Goal: Find specific page/section: Find specific page/section

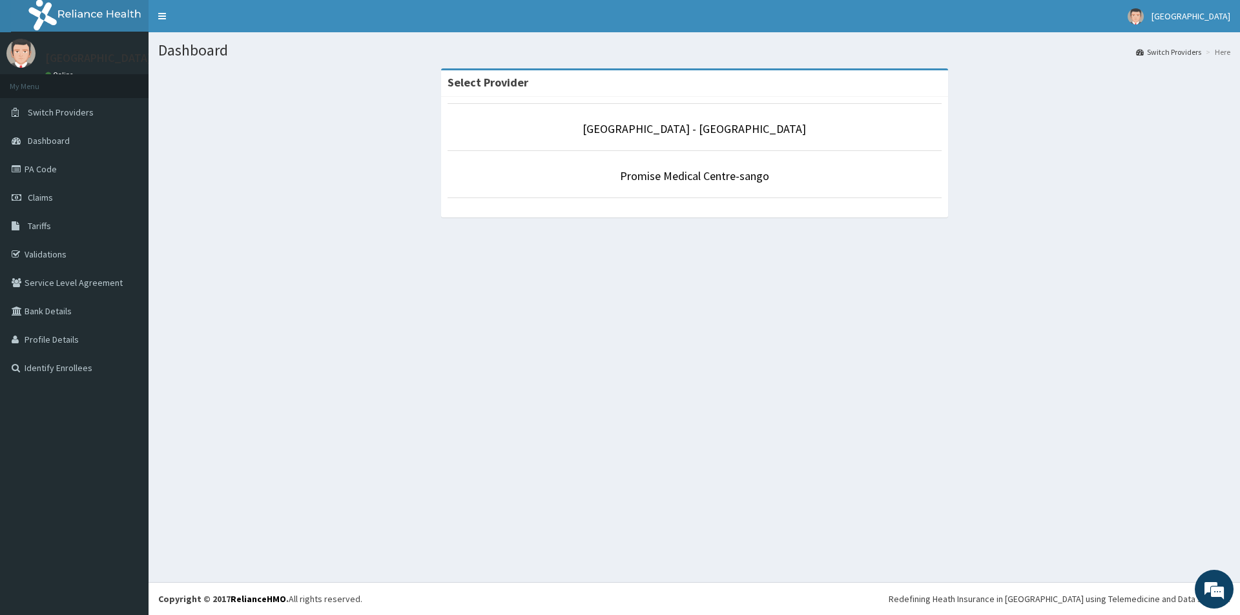
click at [718, 147] on li "[GEOGRAPHIC_DATA] - [GEOGRAPHIC_DATA]" at bounding box center [694, 127] width 494 height 48
click at [730, 134] on link "[GEOGRAPHIC_DATA] - [GEOGRAPHIC_DATA]" at bounding box center [693, 128] width 223 height 15
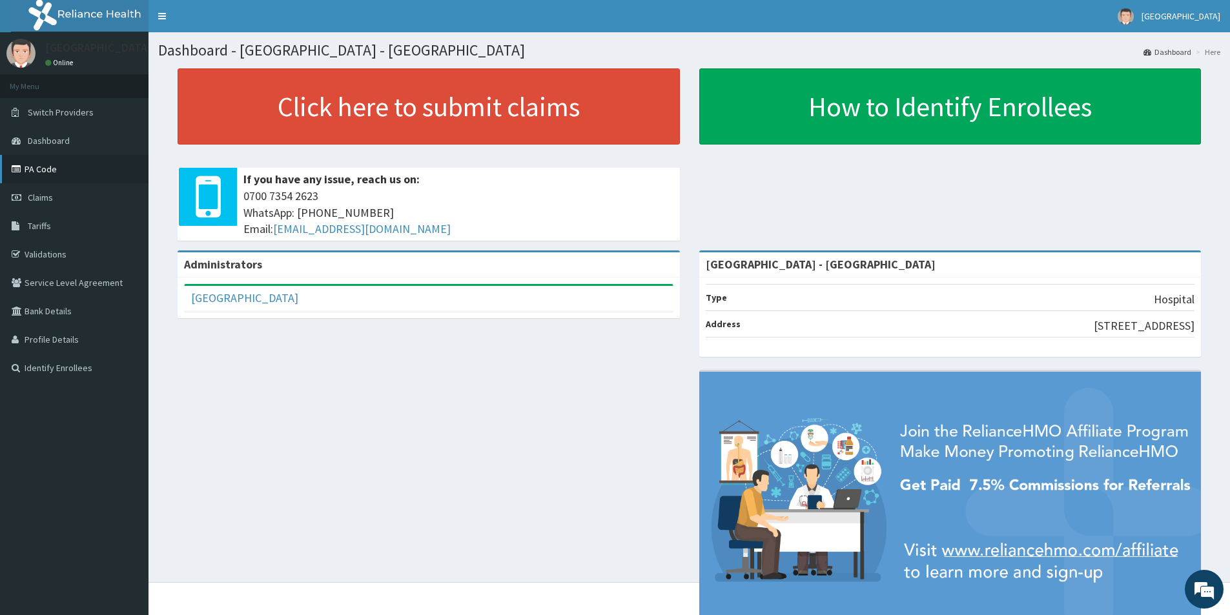
click at [74, 160] on link "PA Code" at bounding box center [74, 169] width 148 height 28
